Goal: Information Seeking & Learning: Learn about a topic

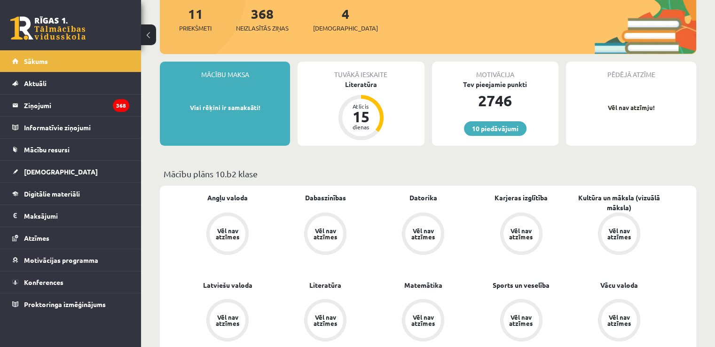
scroll to position [120, 0]
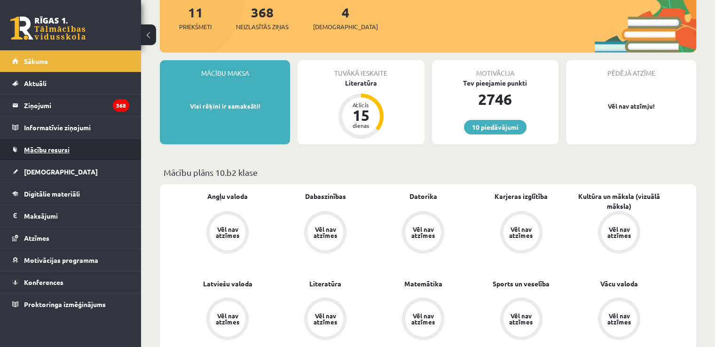
click at [63, 151] on span "Mācību resursi" at bounding box center [47, 149] width 46 height 8
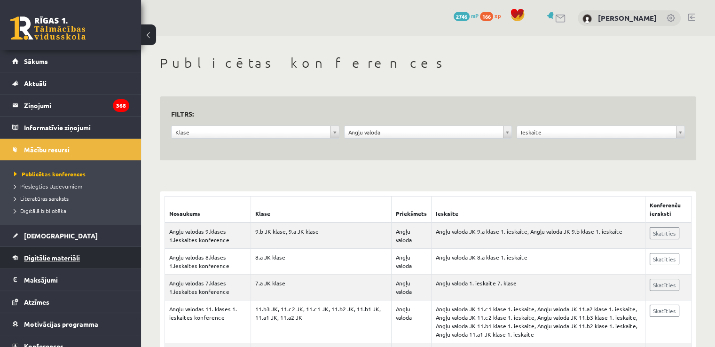
click at [51, 256] on span "Digitālie materiāli" at bounding box center [52, 257] width 56 height 8
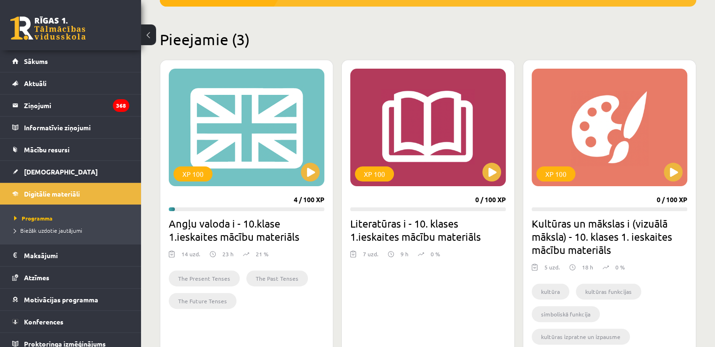
scroll to position [212, 0]
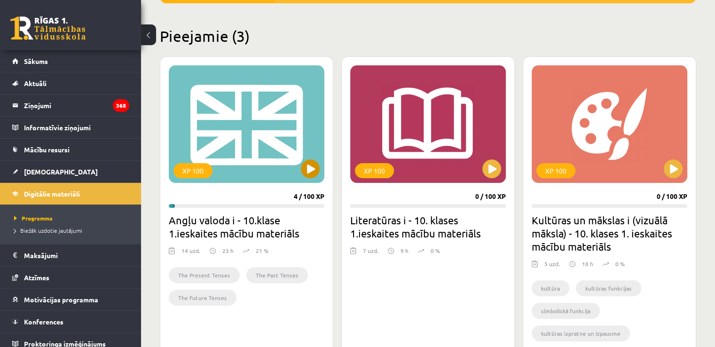
click at [236, 157] on div "XP 100" at bounding box center [247, 124] width 156 height 118
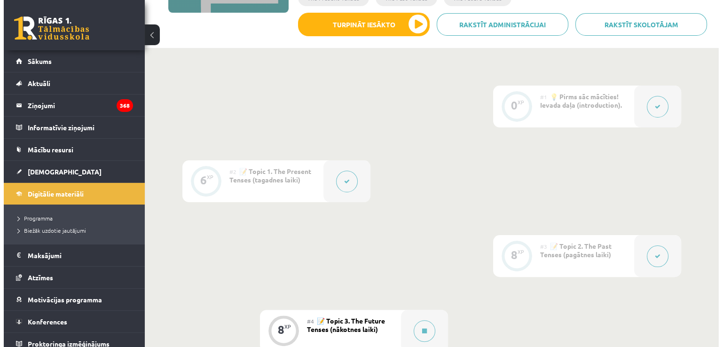
scroll to position [179, 0]
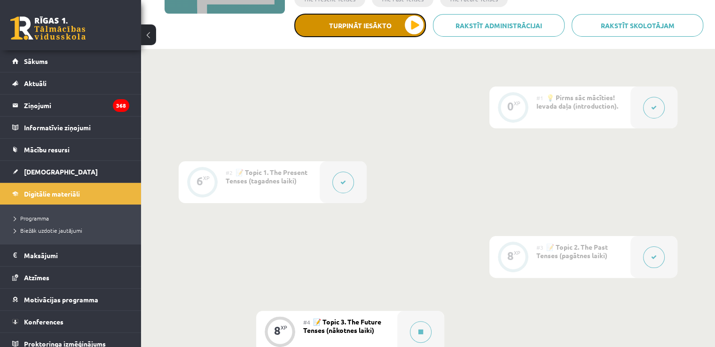
click at [346, 29] on button "Turpināt iesākto" at bounding box center [360, 26] width 132 height 24
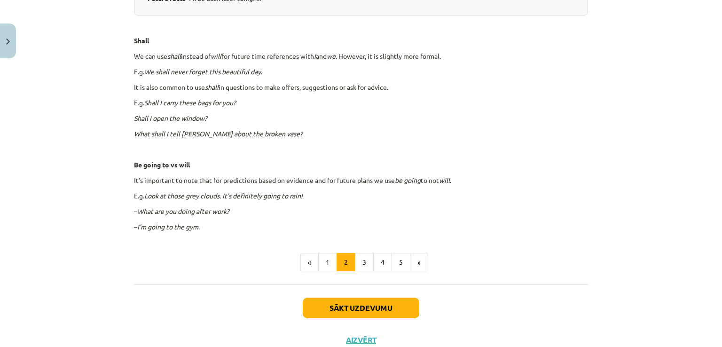
scroll to position [521, 0]
click at [325, 259] on button "1" at bounding box center [327, 261] width 19 height 19
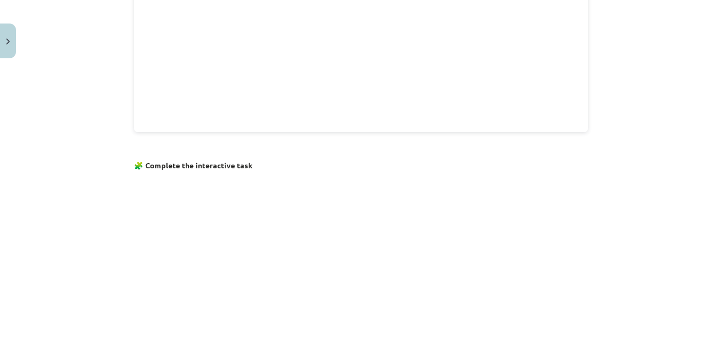
scroll to position [605, 0]
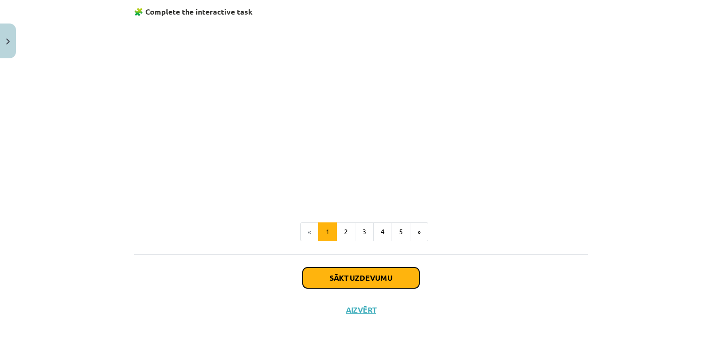
click at [311, 283] on button "Sākt uzdevumu" at bounding box center [361, 277] width 117 height 21
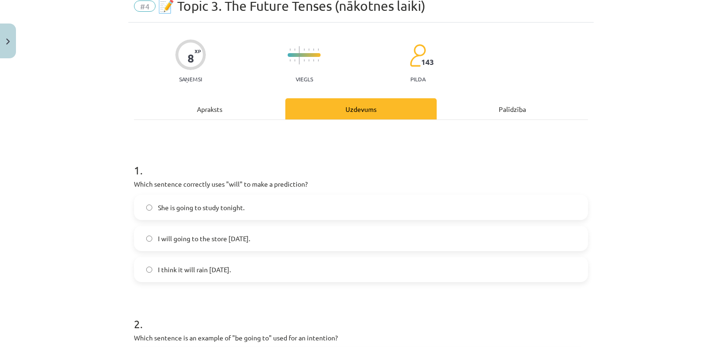
scroll to position [24, 0]
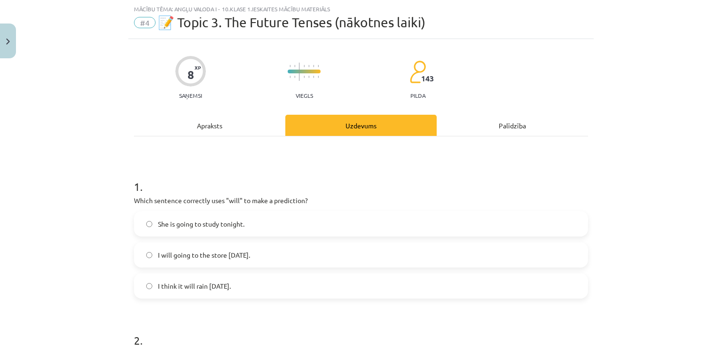
click at [311, 283] on label "I think it will rain tomorrow." at bounding box center [361, 286] width 452 height 24
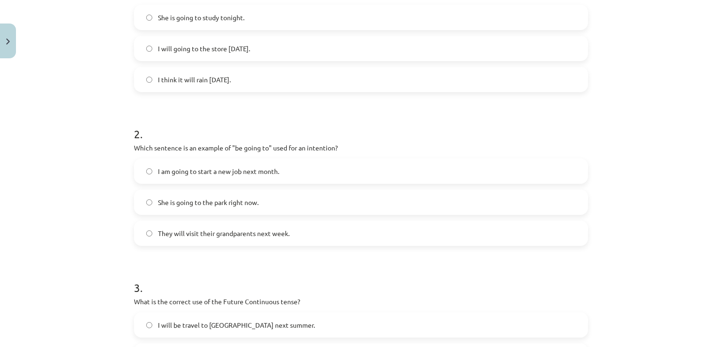
scroll to position [236, 0]
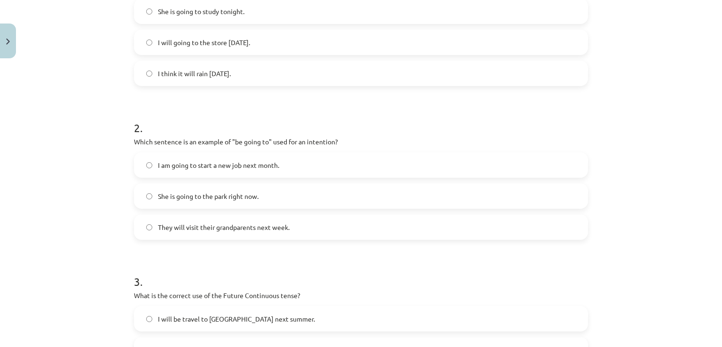
click at [234, 207] on label "She is going to the park right now." at bounding box center [361, 196] width 452 height 24
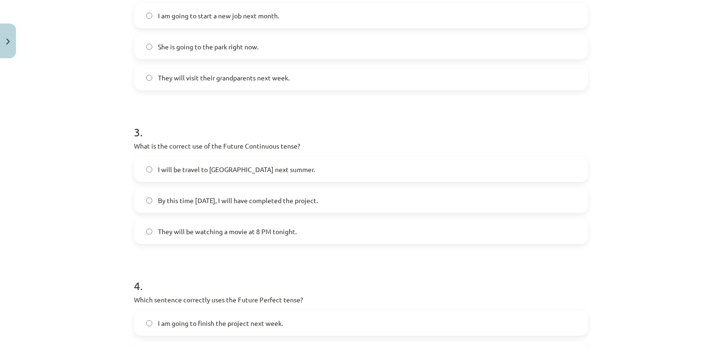
scroll to position [386, 0]
click at [231, 171] on span "I will be travel to Spain next summer." at bounding box center [236, 169] width 157 height 10
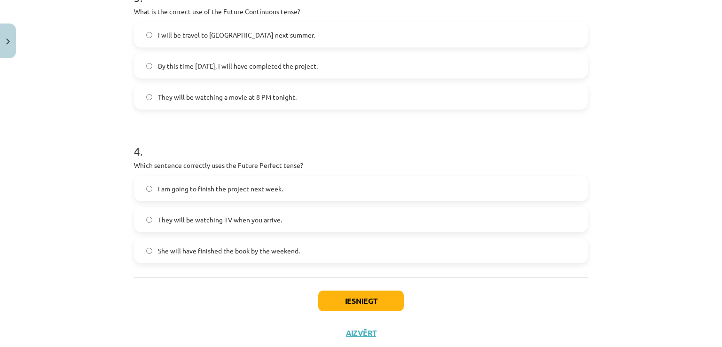
scroll to position [520, 0]
drag, startPoint x: 201, startPoint y: 254, endPoint x: 279, endPoint y: 254, distance: 77.6
click at [279, 254] on span "She will have finished the book by the weekend." at bounding box center [229, 250] width 142 height 10
click at [378, 305] on button "Iesniegt" at bounding box center [361, 300] width 86 height 21
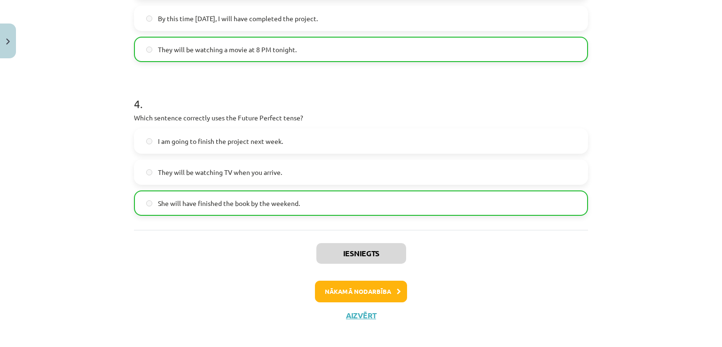
scroll to position [575, 0]
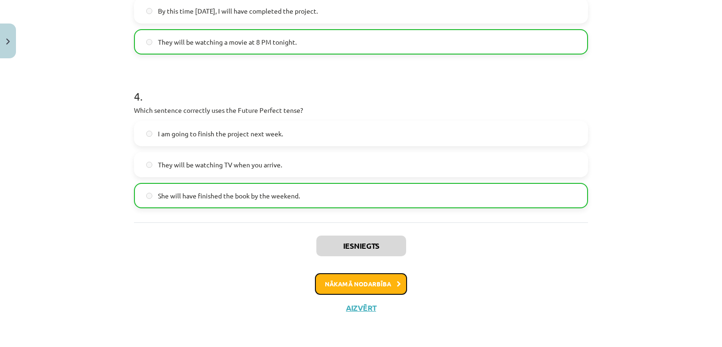
click at [368, 288] on button "Nākamā nodarbība" at bounding box center [361, 284] width 92 height 22
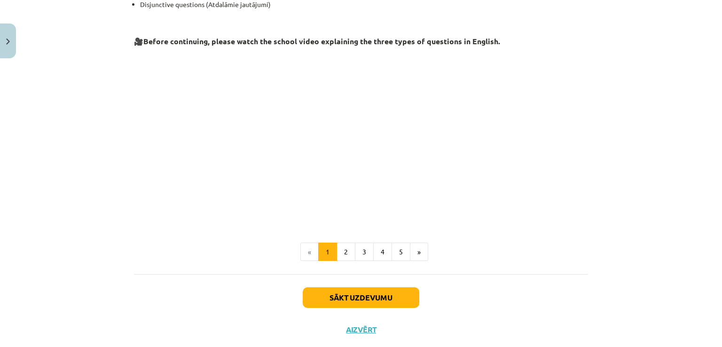
scroll to position [230, 0]
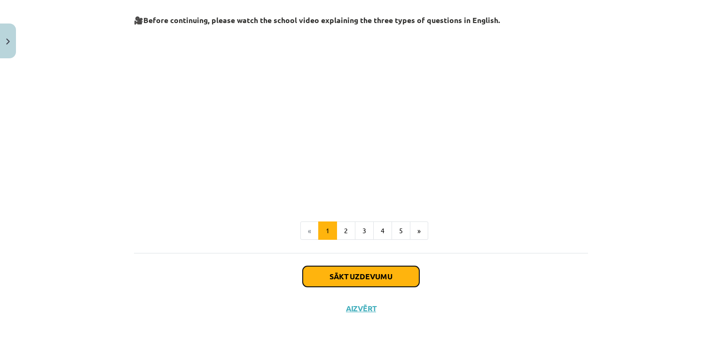
click at [367, 268] on button "Sākt uzdevumu" at bounding box center [361, 276] width 117 height 21
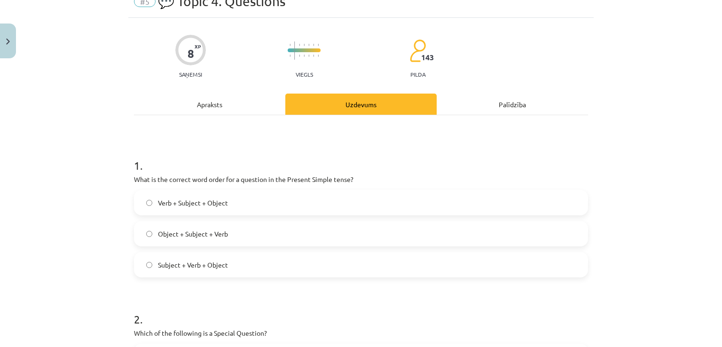
scroll to position [24, 0]
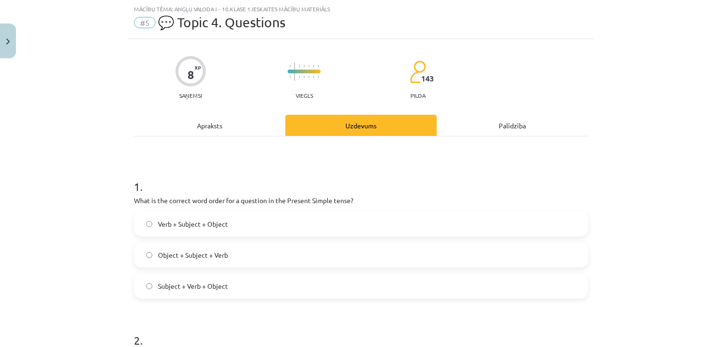
click at [250, 279] on label "Subject + Verb + Object" at bounding box center [361, 286] width 452 height 24
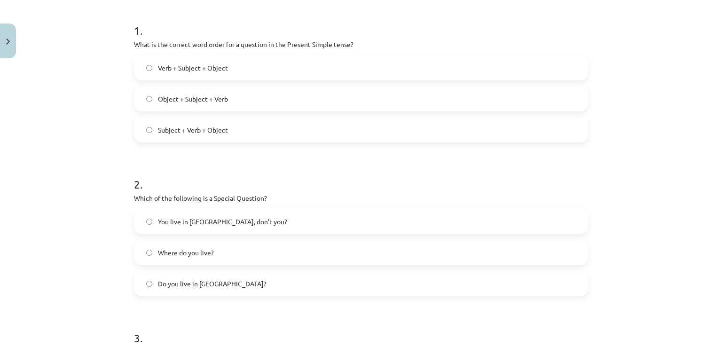
scroll to position [239, 0]
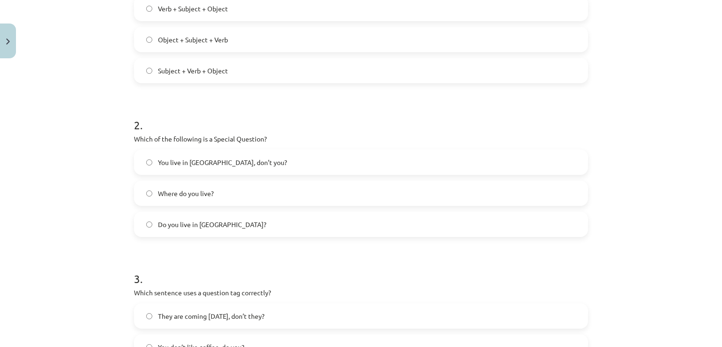
click at [236, 232] on label "Do you live in Riga?" at bounding box center [361, 224] width 452 height 24
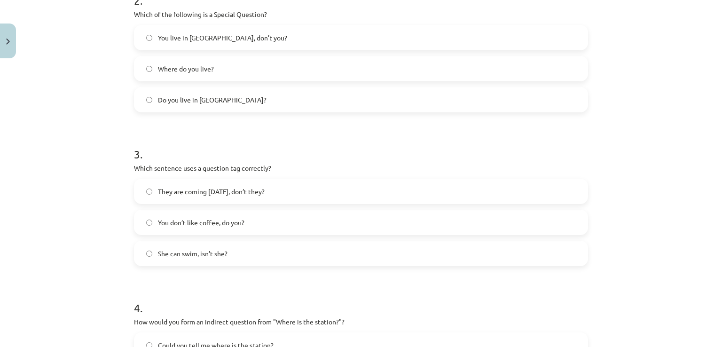
scroll to position [363, 0]
click at [182, 220] on span "You don’t like coffee, do you?" at bounding box center [201, 223] width 86 height 10
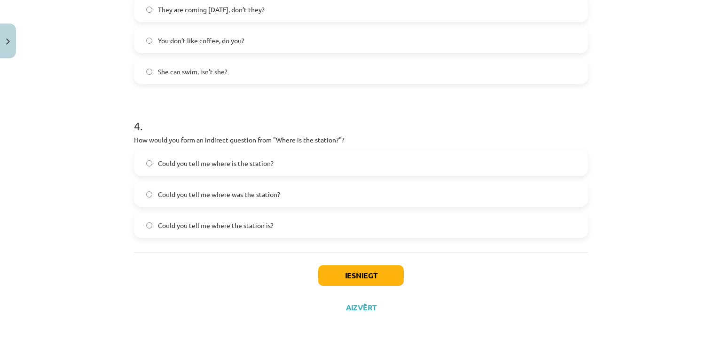
click at [222, 220] on span "Could you tell me where the station is?" at bounding box center [216, 225] width 116 height 10
click at [348, 271] on button "Iesniegt" at bounding box center [361, 275] width 86 height 21
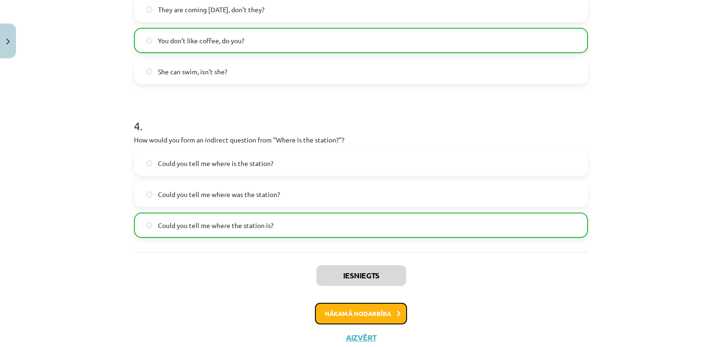
click at [367, 314] on button "Nākamā nodarbība" at bounding box center [361, 314] width 92 height 22
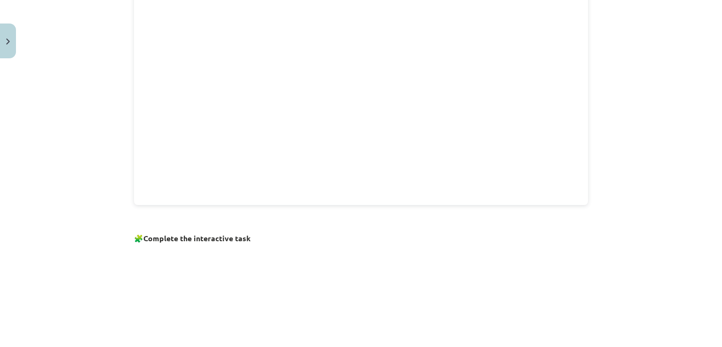
scroll to position [409, 0]
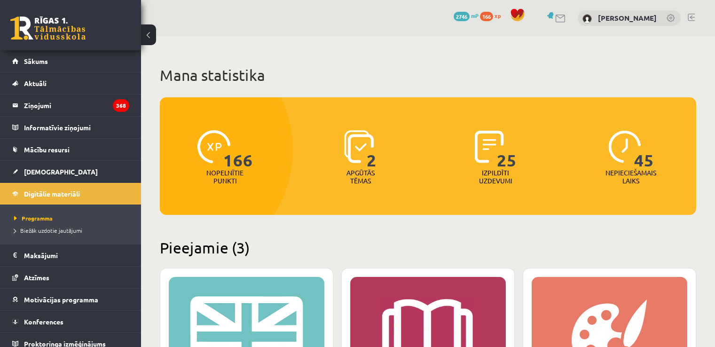
scroll to position [212, 0]
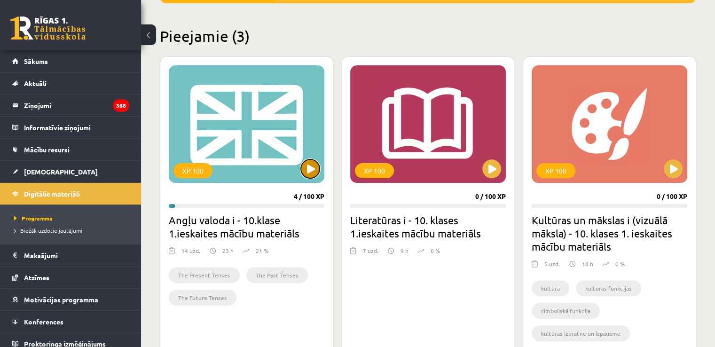
click at [304, 162] on button at bounding box center [310, 168] width 19 height 19
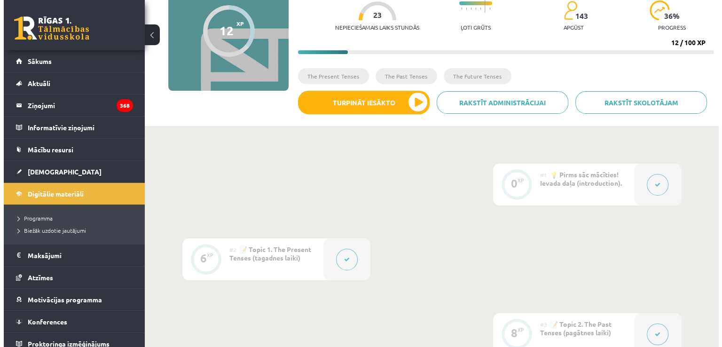
scroll to position [104, 0]
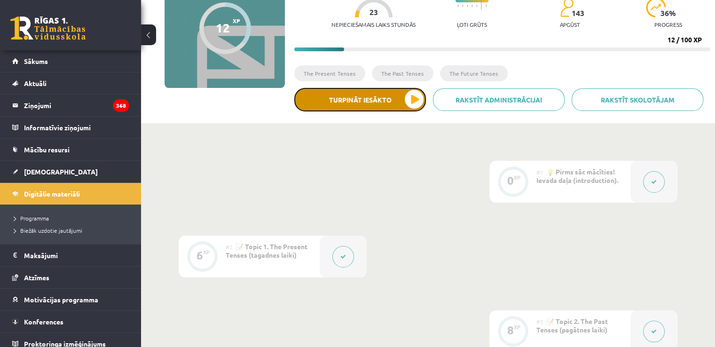
click at [416, 96] on button "Turpināt iesākto" at bounding box center [360, 100] width 132 height 24
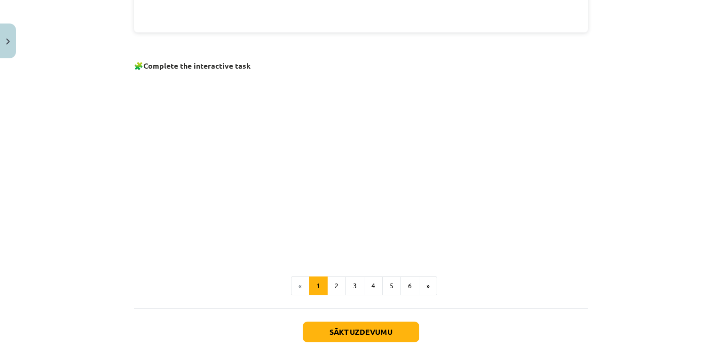
scroll to position [636, 0]
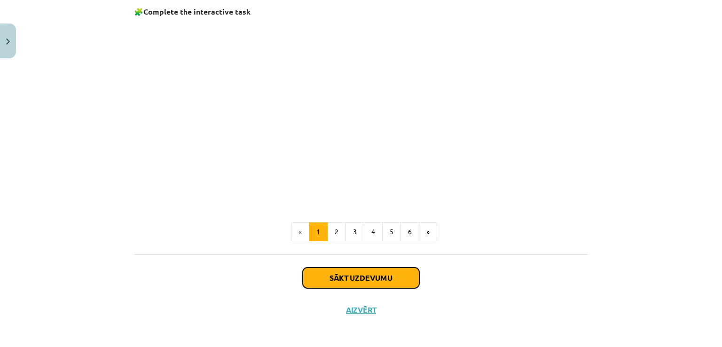
click at [359, 279] on button "Sākt uzdevumu" at bounding box center [361, 277] width 117 height 21
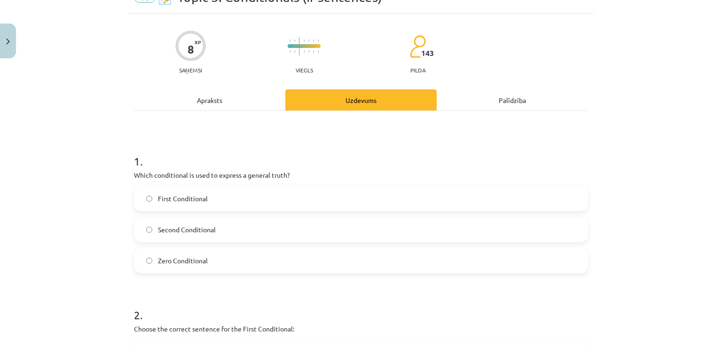
scroll to position [24, 0]
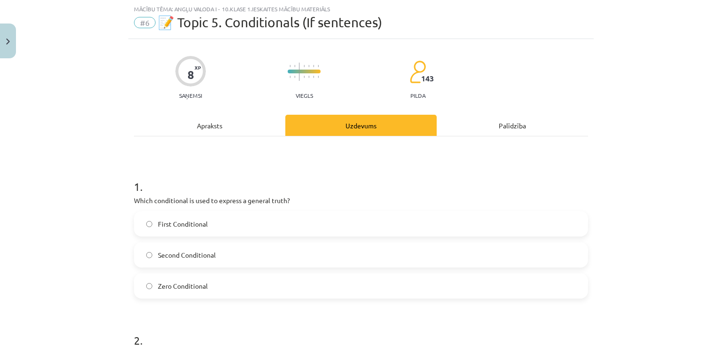
click at [250, 247] on label "Second Conditional" at bounding box center [361, 255] width 452 height 24
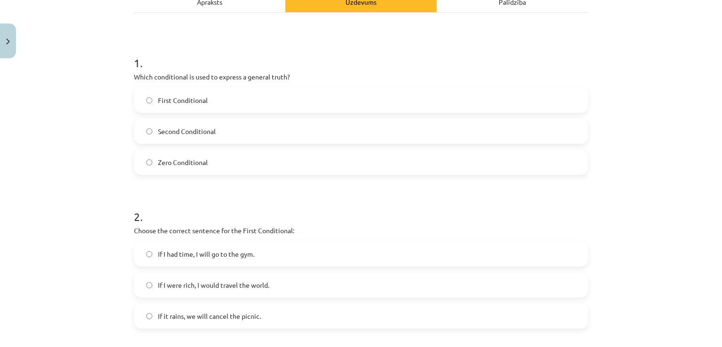
scroll to position [147, 0]
click at [237, 165] on label "Zero Conditional" at bounding box center [361, 162] width 452 height 24
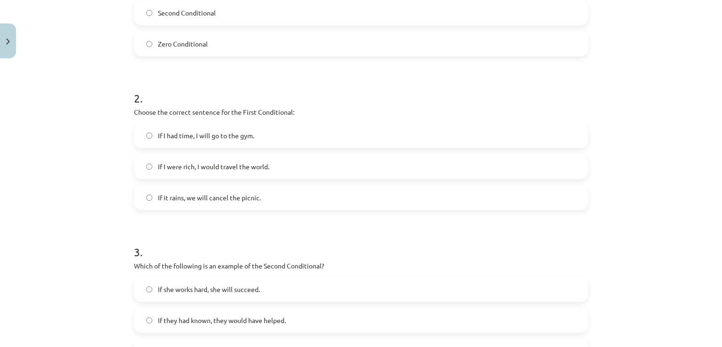
scroll to position [281, 0]
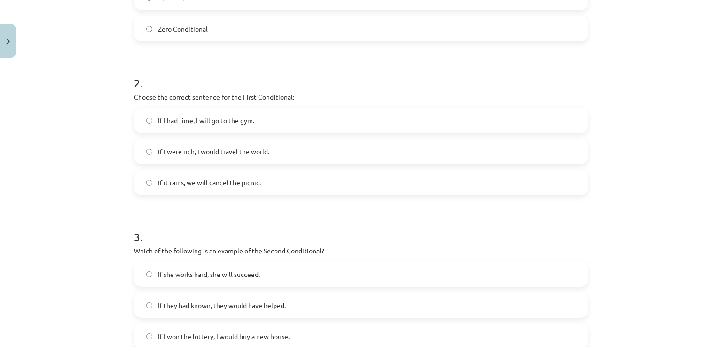
click at [252, 185] on span "If it rains, we will cancel the picnic." at bounding box center [209, 183] width 103 height 10
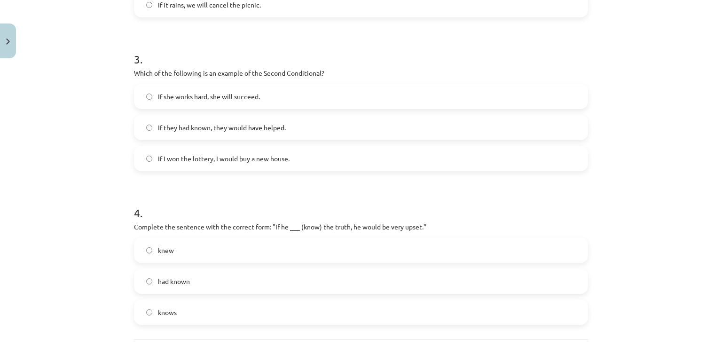
scroll to position [457, 0]
click at [245, 102] on label "If she works hard, she will succeed." at bounding box center [361, 98] width 452 height 24
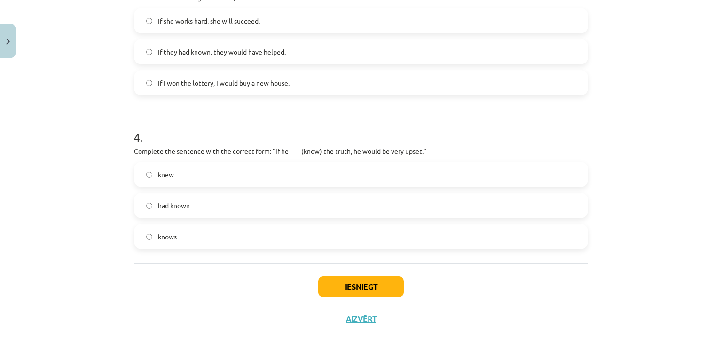
scroll to position [545, 0]
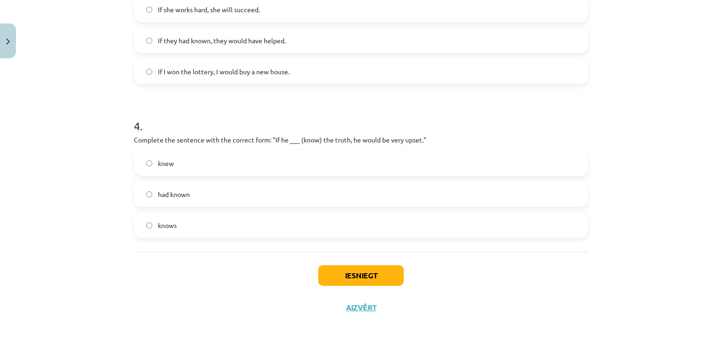
click at [261, 198] on label "had known" at bounding box center [361, 194] width 452 height 24
click at [361, 265] on button "Iesniegt" at bounding box center [361, 275] width 86 height 21
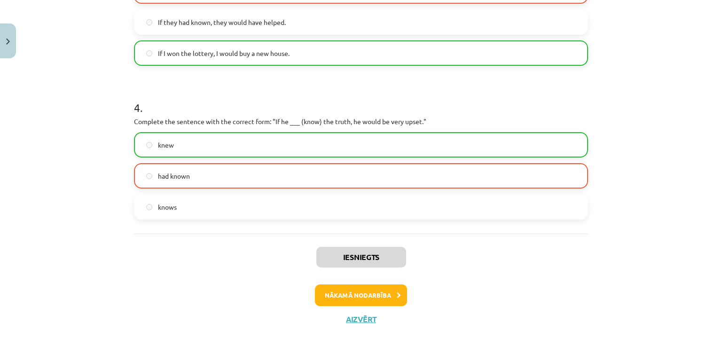
scroll to position [575, 0]
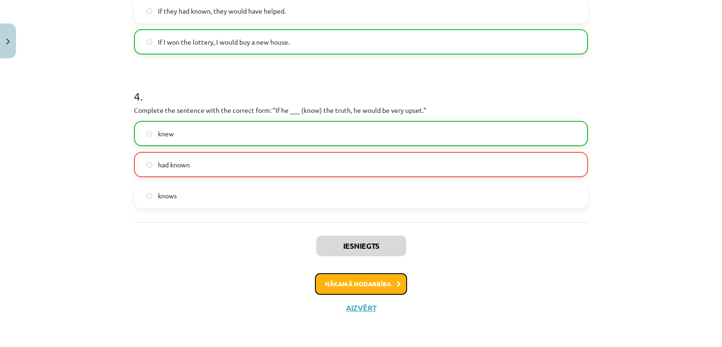
click at [351, 286] on button "Nākamā nodarbība" at bounding box center [361, 284] width 92 height 22
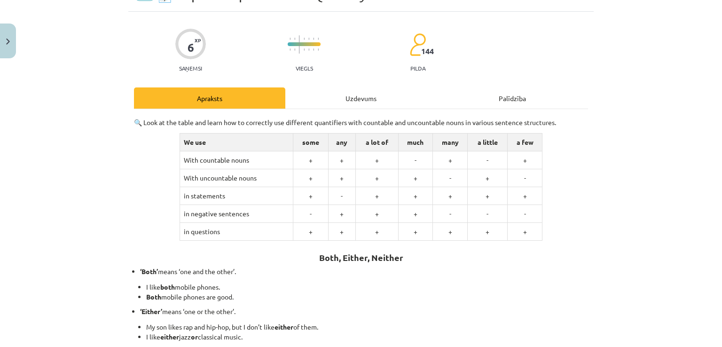
scroll to position [24, 0]
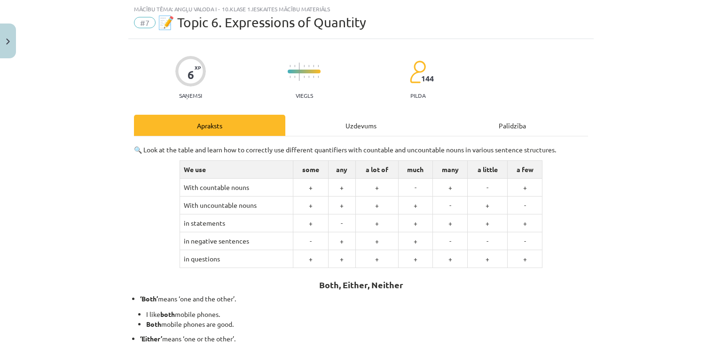
drag, startPoint x: 351, startPoint y: 286, endPoint x: 24, endPoint y: 237, distance: 330.3
click at [24, 237] on div "Mācību tēma: Angļu valoda i - 10.klase 1.ieskaites mācību materiāls #7 📝 Topic …" at bounding box center [361, 173] width 722 height 347
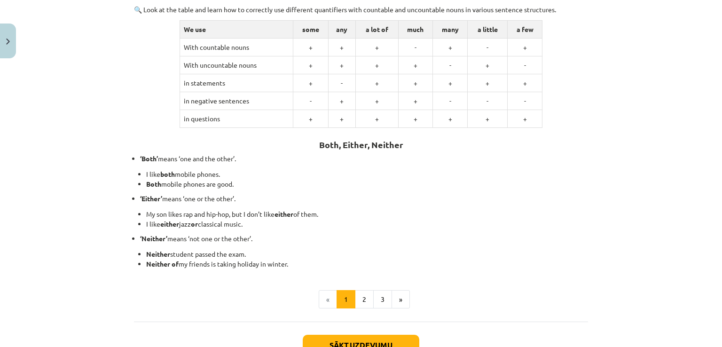
scroll to position [163, 0]
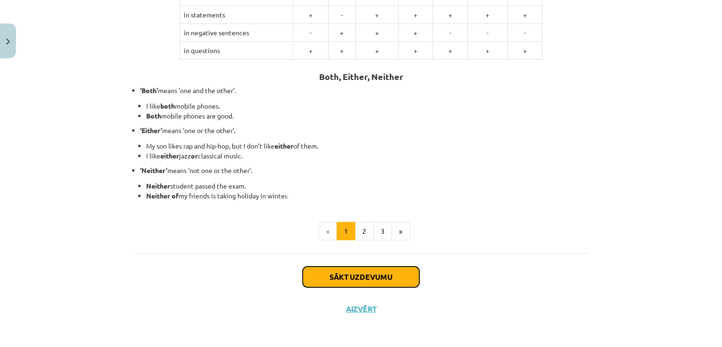
click at [336, 277] on button "Sākt uzdevumu" at bounding box center [361, 277] width 117 height 21
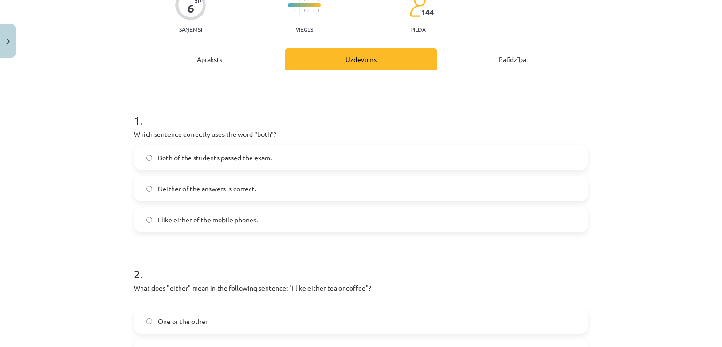
scroll to position [89, 0]
click at [287, 157] on label "Both of the students passed the exam." at bounding box center [361, 158] width 452 height 24
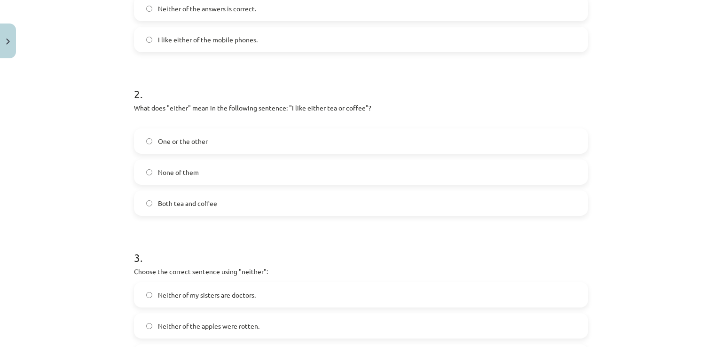
scroll to position [271, 0]
click at [256, 131] on label "One or the other" at bounding box center [361, 140] width 452 height 24
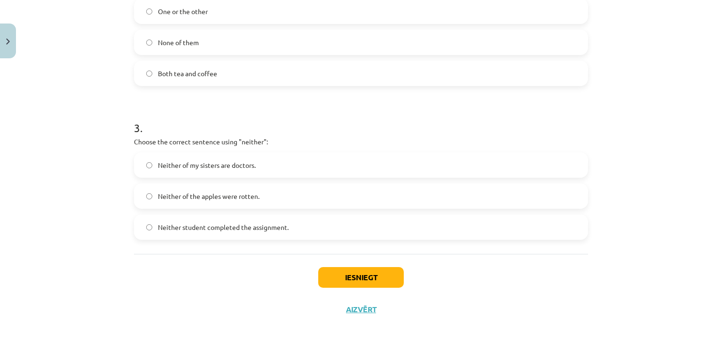
scroll to position [401, 0]
click at [251, 162] on span "Neither of my sisters are doctors." at bounding box center [207, 164] width 98 height 10
click at [346, 277] on button "Iesniegt" at bounding box center [361, 276] width 86 height 21
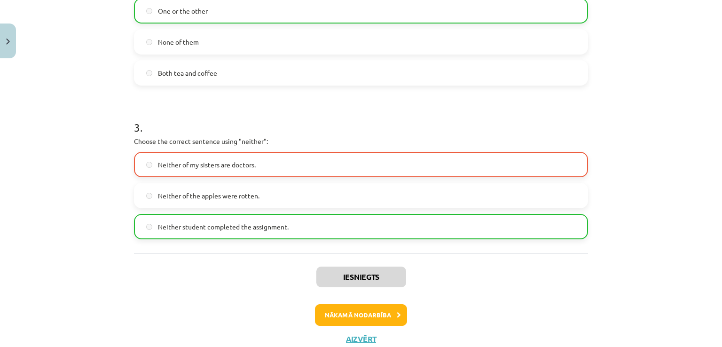
scroll to position [402, 0]
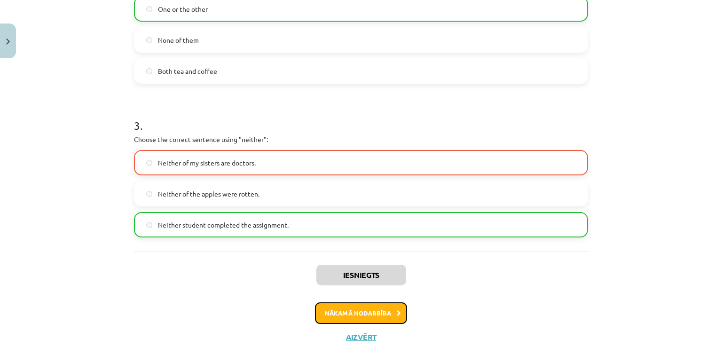
click at [355, 303] on button "Nākamā nodarbība" at bounding box center [361, 313] width 92 height 22
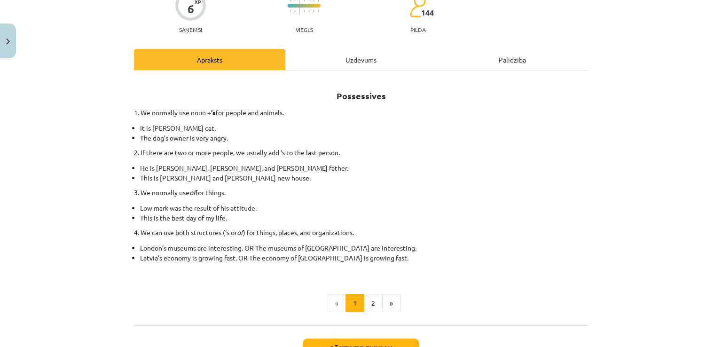
scroll to position [89, 0]
click at [361, 341] on button "Sākt uzdevumu" at bounding box center [361, 348] width 117 height 21
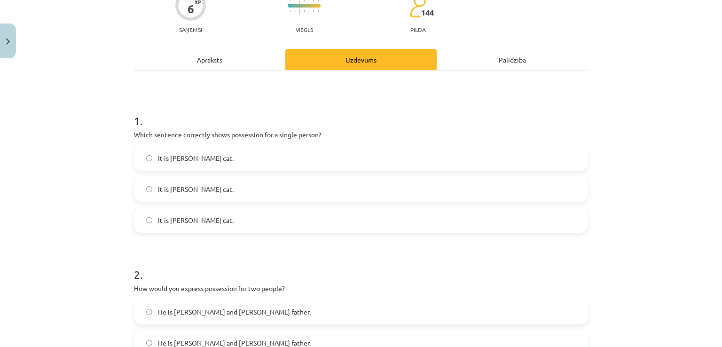
scroll to position [24, 0]
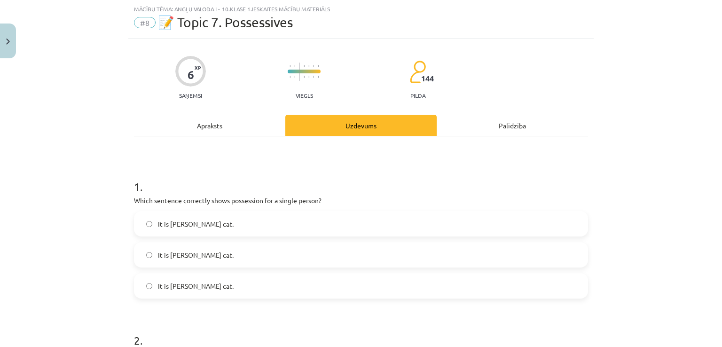
click at [267, 222] on label "It is [PERSON_NAME] cat." at bounding box center [361, 224] width 452 height 24
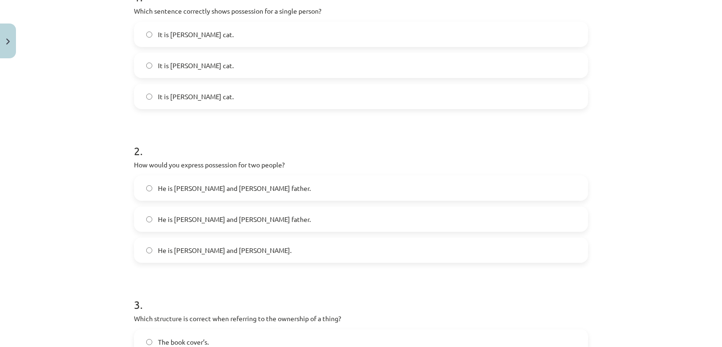
scroll to position [213, 0]
click at [267, 222] on label "He is [PERSON_NAME] and [PERSON_NAME] father." at bounding box center [361, 219] width 452 height 24
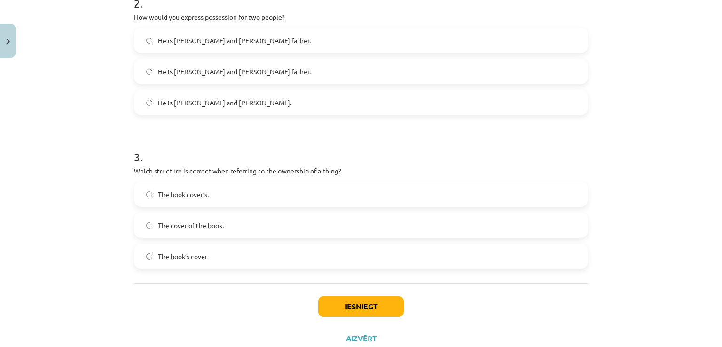
scroll to position [362, 0]
click at [258, 220] on label "The cover of the book." at bounding box center [361, 224] width 452 height 24
click at [372, 307] on button "Iesniegt" at bounding box center [361, 305] width 86 height 21
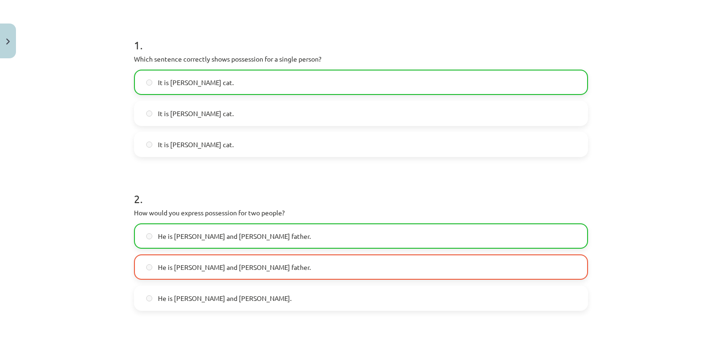
scroll to position [421, 0]
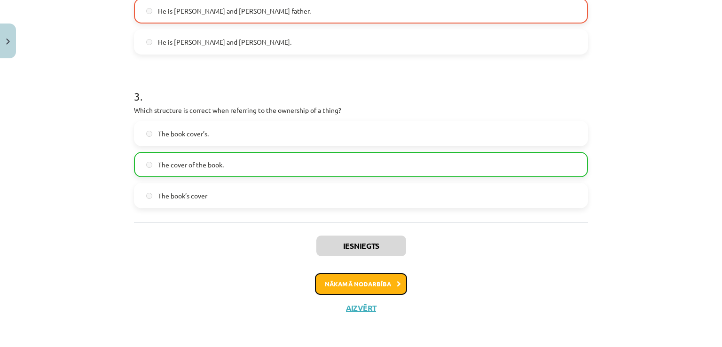
click at [354, 286] on button "Nākamā nodarbība" at bounding box center [361, 284] width 92 height 22
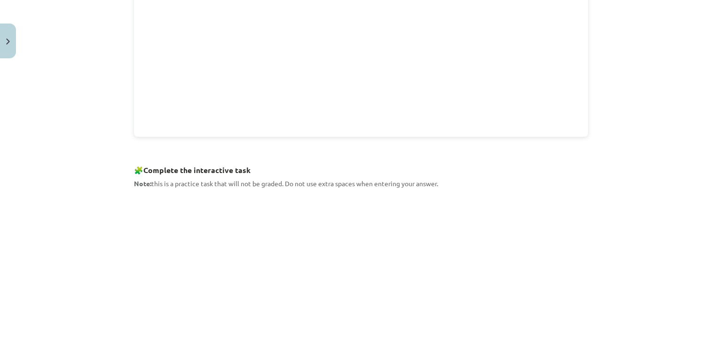
scroll to position [448, 0]
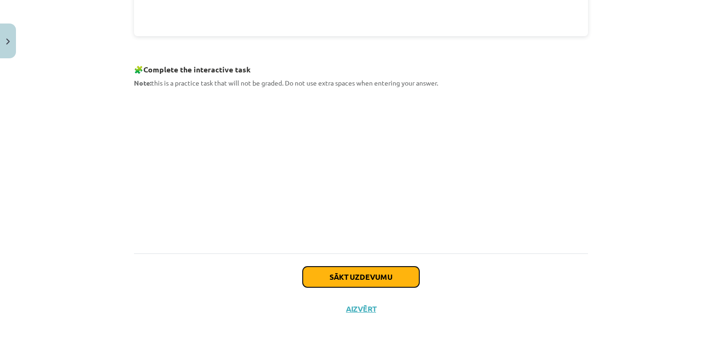
click at [355, 267] on button "Sākt uzdevumu" at bounding box center [361, 277] width 117 height 21
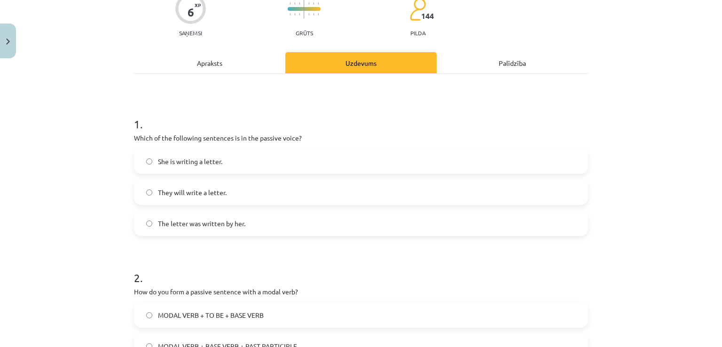
scroll to position [87, 0]
click at [255, 228] on label "The letter was written by her." at bounding box center [361, 223] width 452 height 24
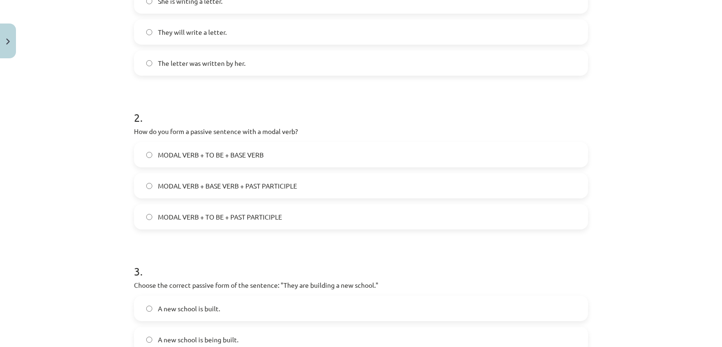
scroll to position [248, 0]
click at [261, 161] on label "MODAL VERB + TO BE + BASE VERB" at bounding box center [361, 153] width 452 height 24
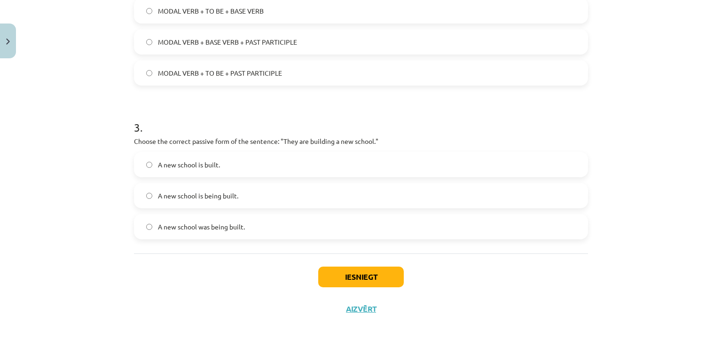
scroll to position [391, 0]
drag, startPoint x: 236, startPoint y: 196, endPoint x: 269, endPoint y: 199, distance: 33.0
click at [269, 199] on label "A new school is being built." at bounding box center [361, 195] width 452 height 24
click at [336, 276] on button "Iesniegt" at bounding box center [361, 276] width 86 height 21
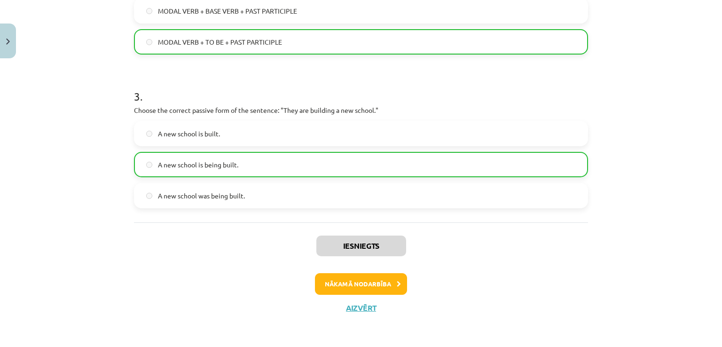
scroll to position [421, 0]
click at [357, 290] on button "Nākamā nodarbība" at bounding box center [361, 285] width 92 height 22
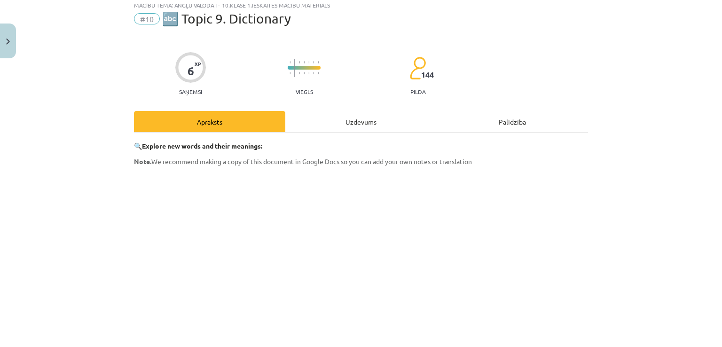
scroll to position [24, 0]
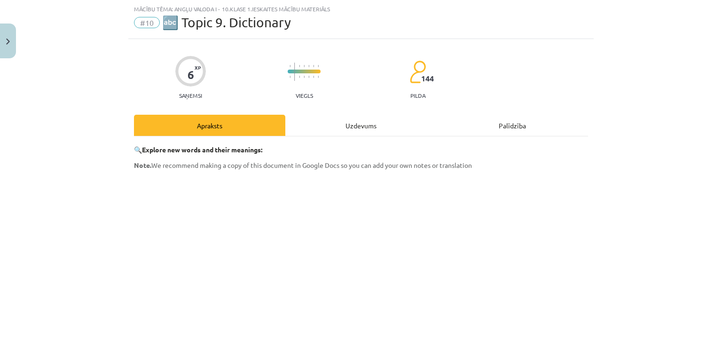
click at [487, 125] on div "Palīdzība" at bounding box center [512, 125] width 151 height 21
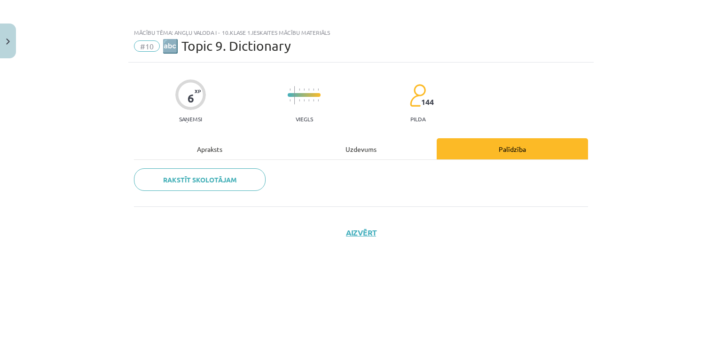
click at [376, 147] on div "Uzdevums" at bounding box center [360, 148] width 151 height 21
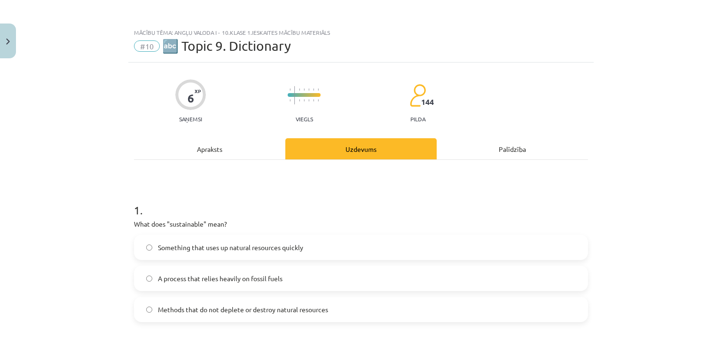
click at [236, 144] on div "Apraksts" at bounding box center [209, 148] width 151 height 21
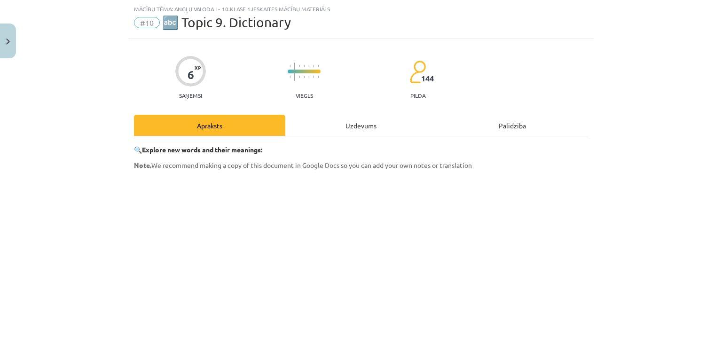
click at [351, 128] on div "Uzdevums" at bounding box center [360, 125] width 151 height 21
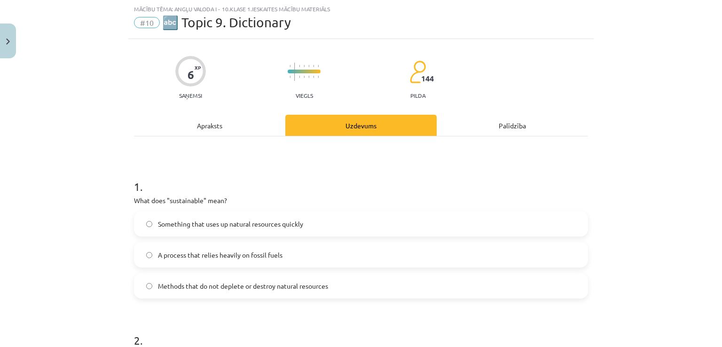
click at [253, 126] on div "Apraksts" at bounding box center [209, 125] width 151 height 21
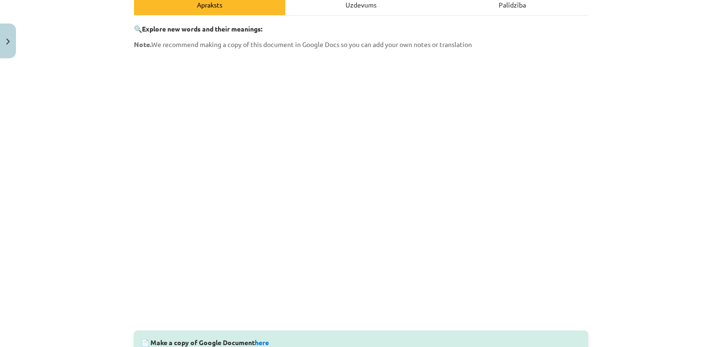
scroll to position [145, 0]
click at [312, 12] on div "Uzdevums" at bounding box center [360, 3] width 151 height 21
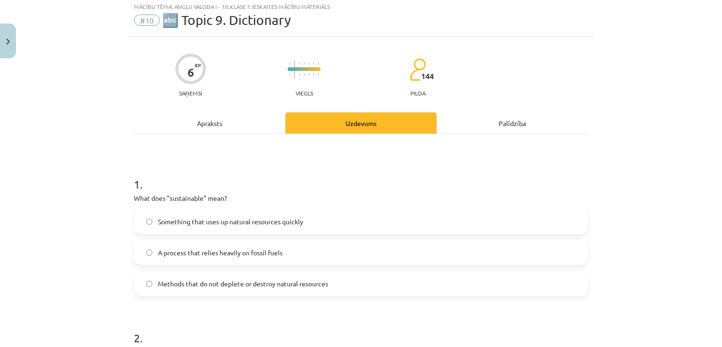
scroll to position [24, 0]
